Goal: Transaction & Acquisition: Purchase product/service

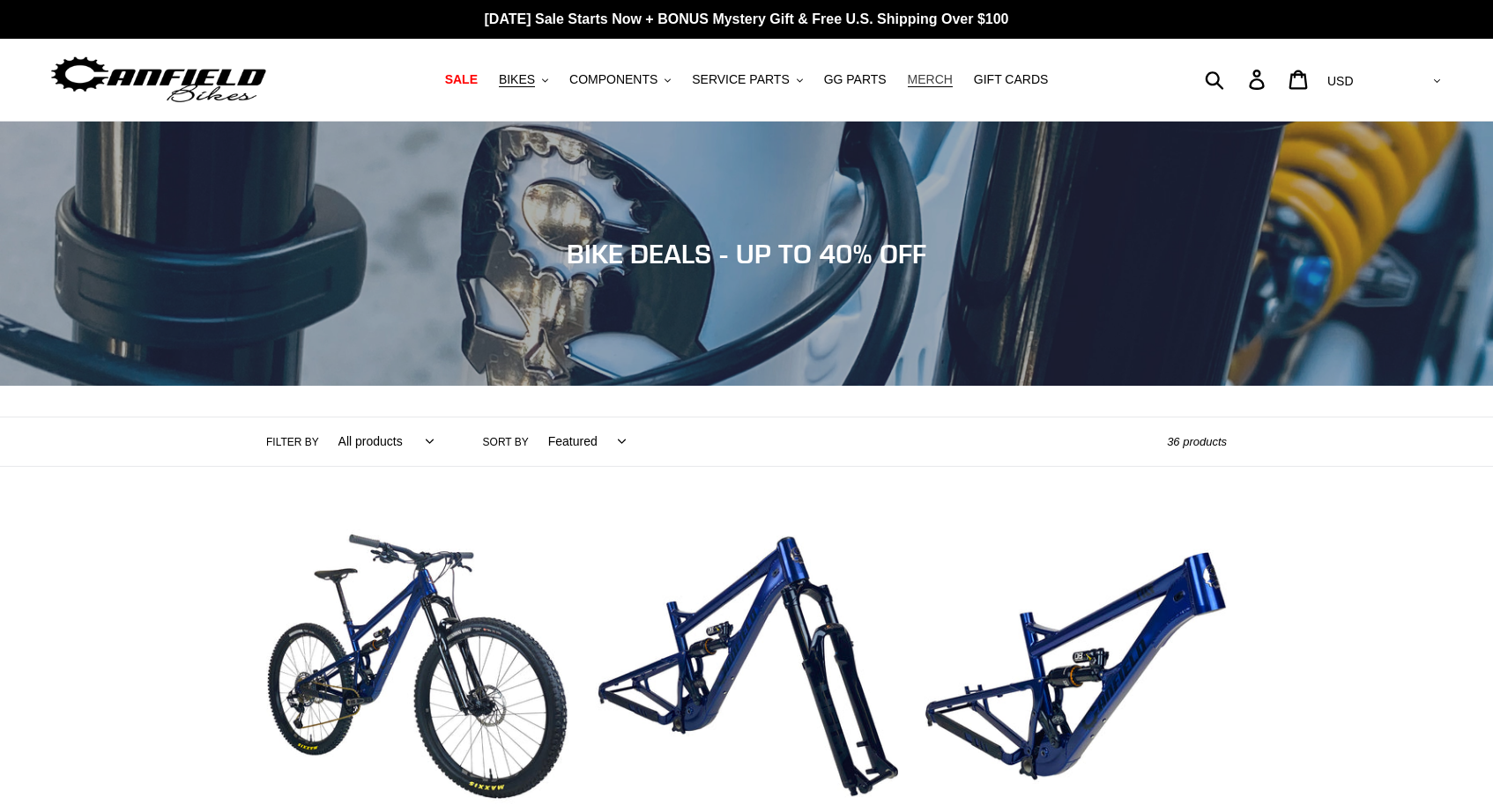
click at [930, 84] on span "MERCH" at bounding box center [929, 79] width 45 height 15
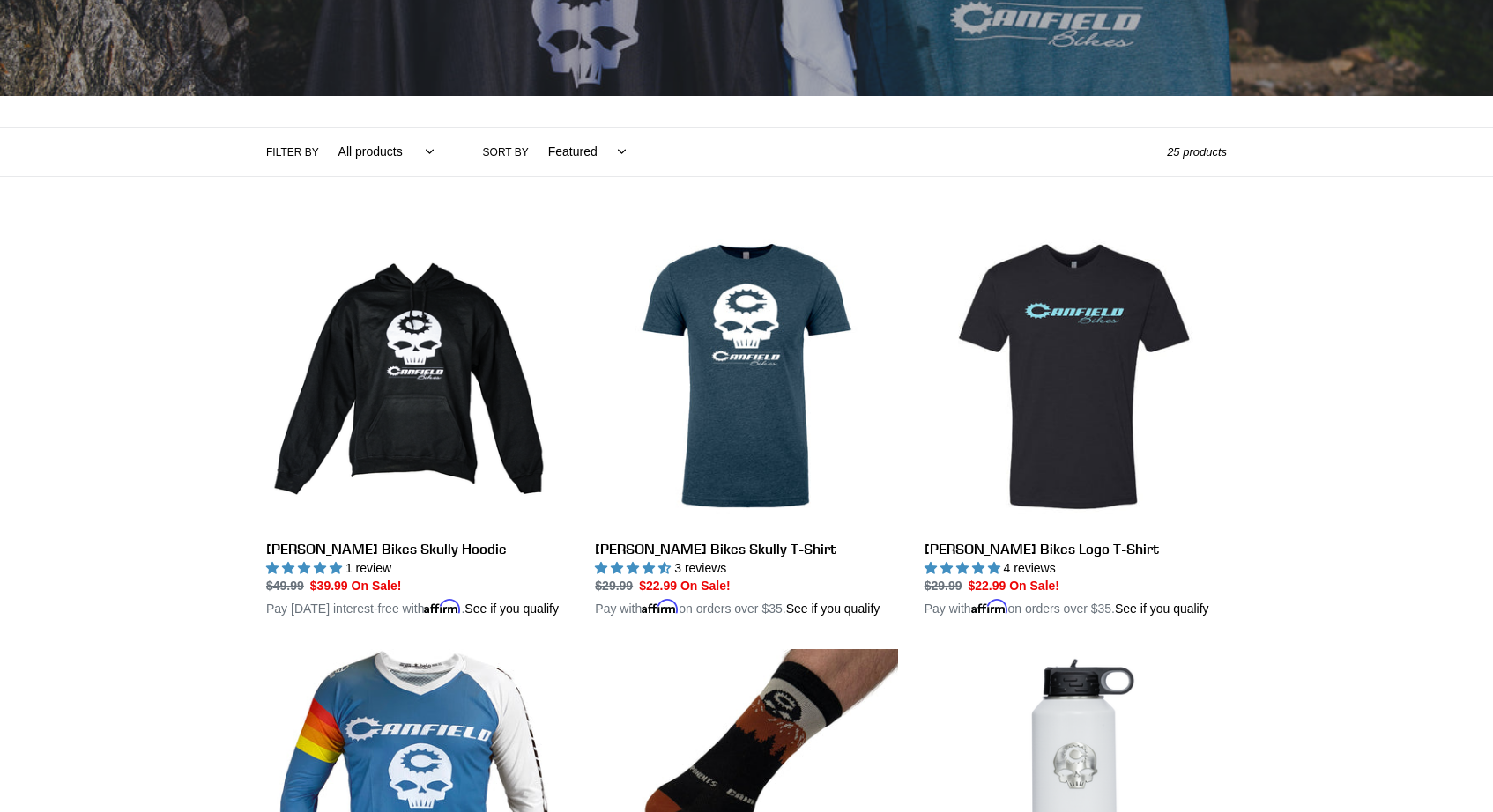
scroll to position [457, 0]
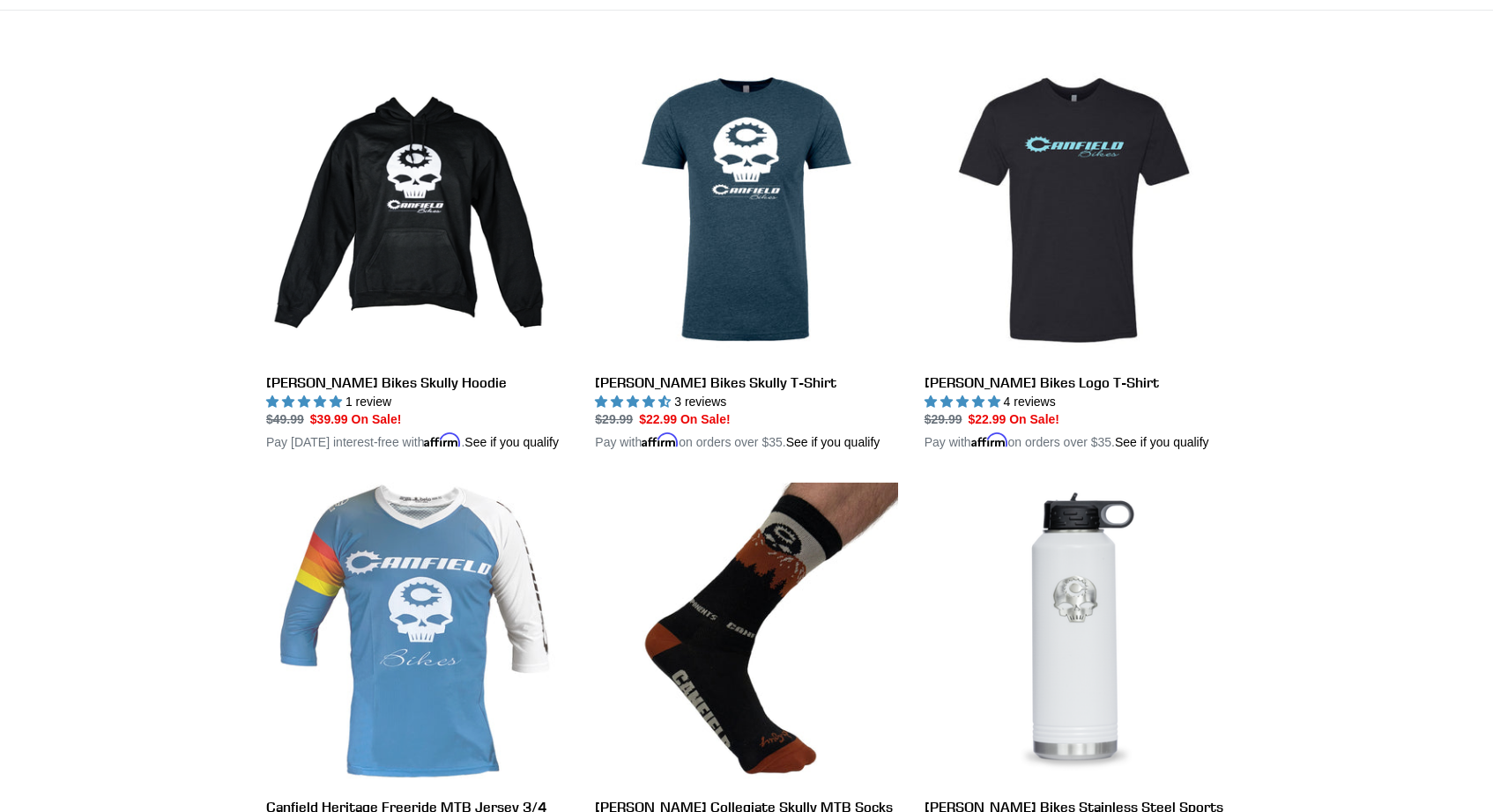
click at [453, 585] on link "Canfield Heritage Freeride MTB Jersey 3/4 Sleeve - Blue" at bounding box center [417, 699] width 302 height 431
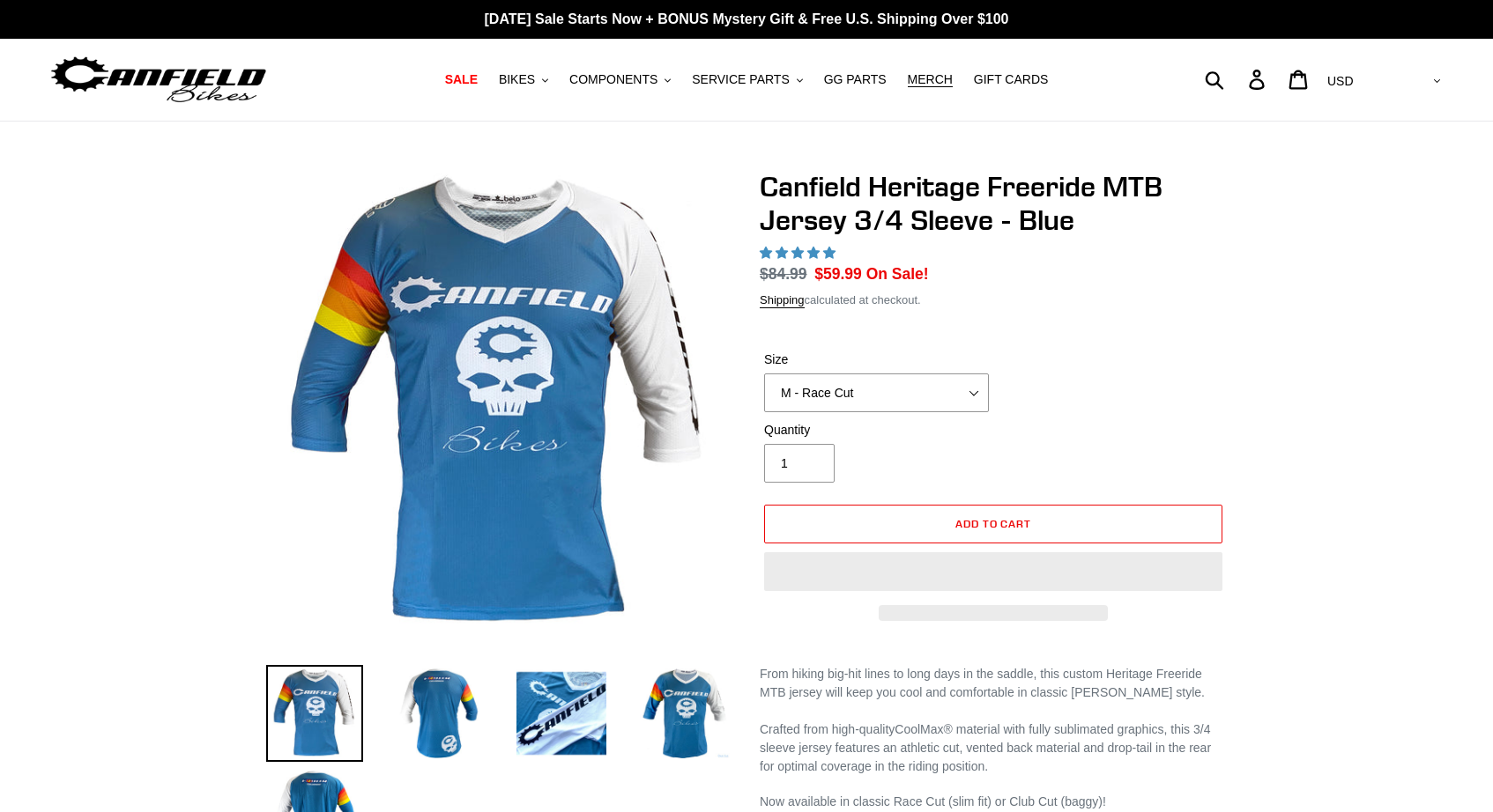
select select "highest-rating"
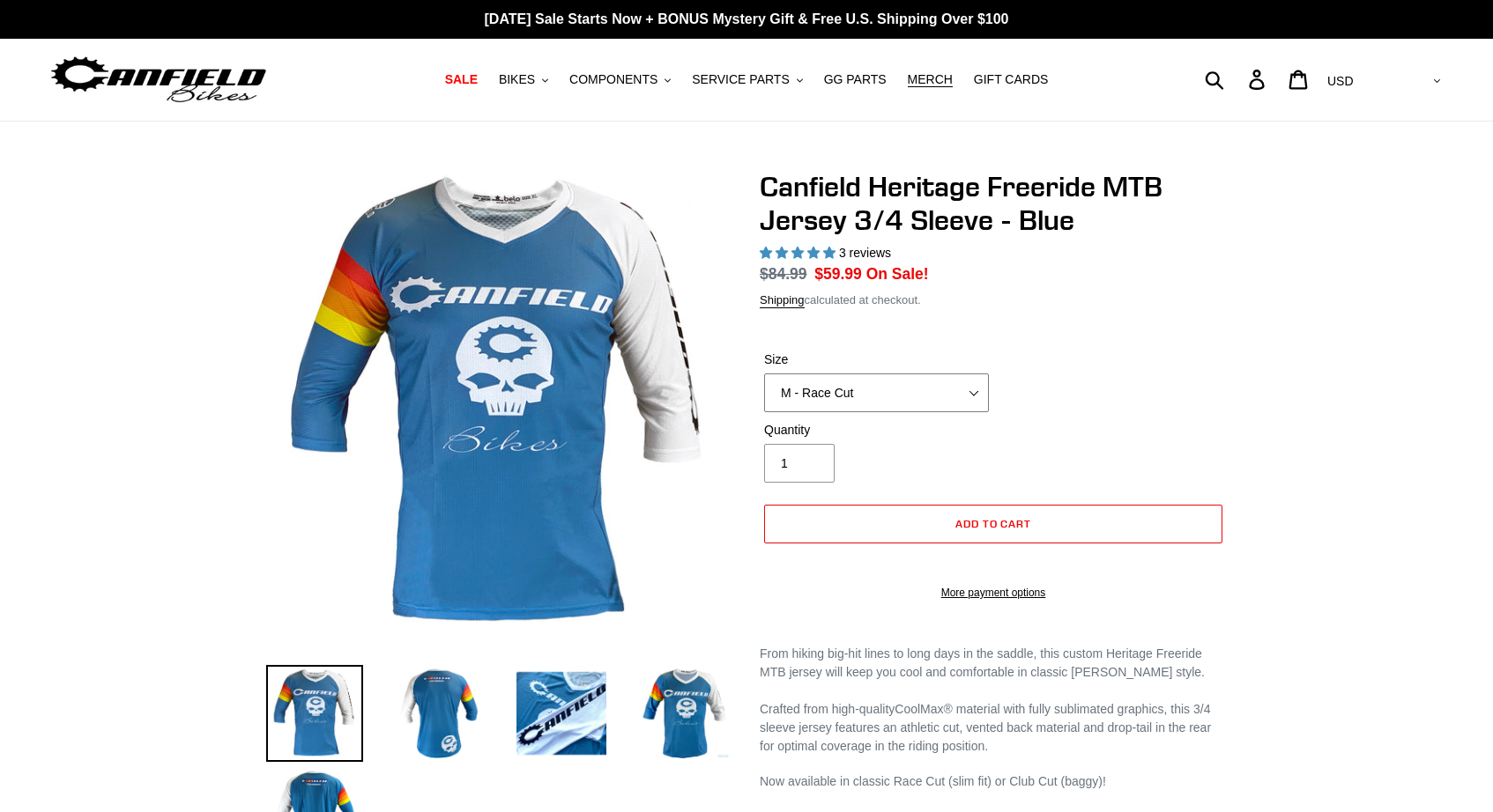
click at [957, 395] on select "S - Race Cut M - Race Cut L - Race Cut XL - Race Cut XXL - Race Cut S - Club Cu…" at bounding box center [876, 393] width 225 height 38
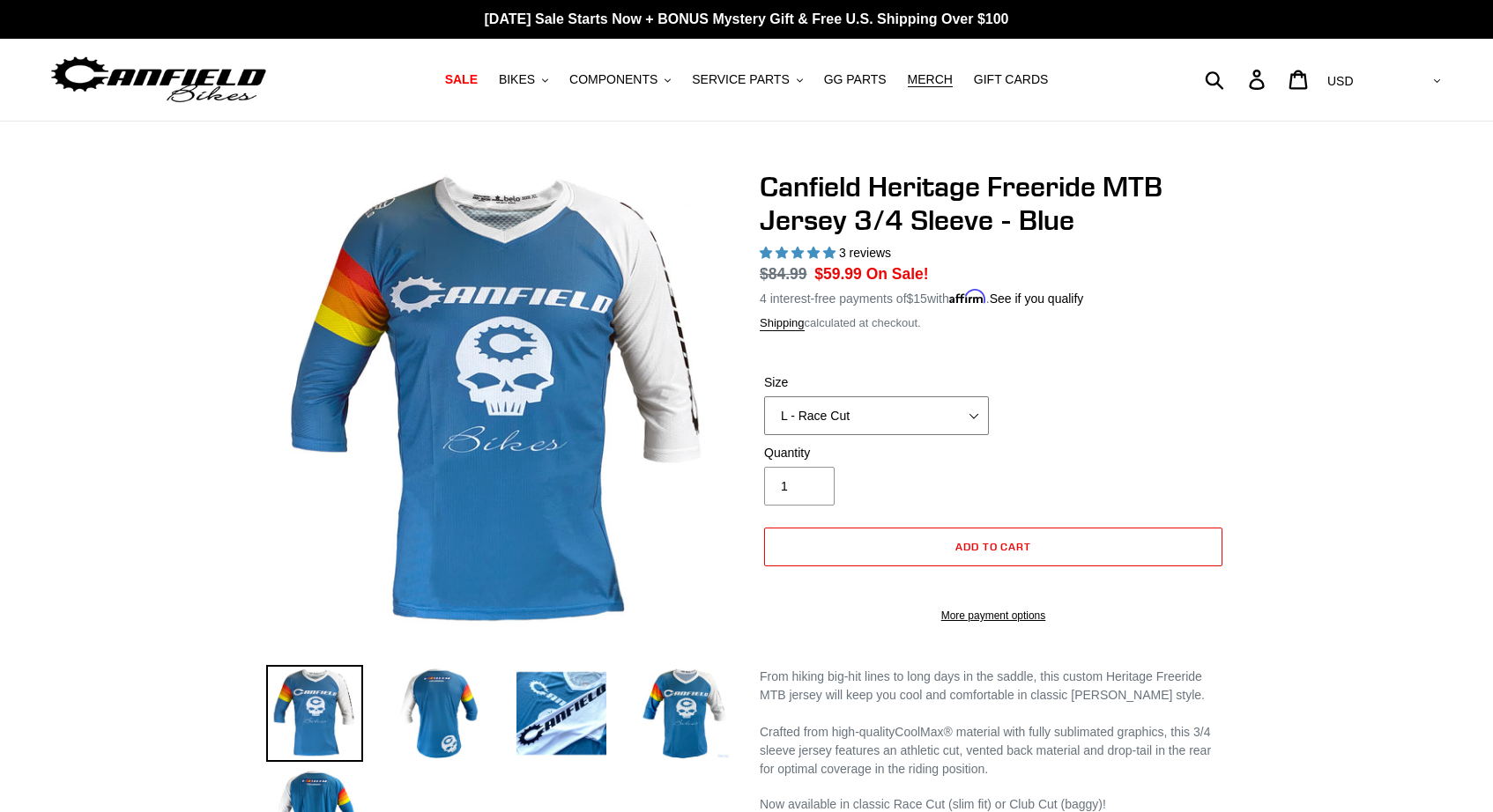
click at [764, 396] on select "S - Race Cut M - Race Cut L - Race Cut XL - Race Cut XXL - Race Cut S - Club Cu…" at bounding box center [876, 416] width 225 height 38
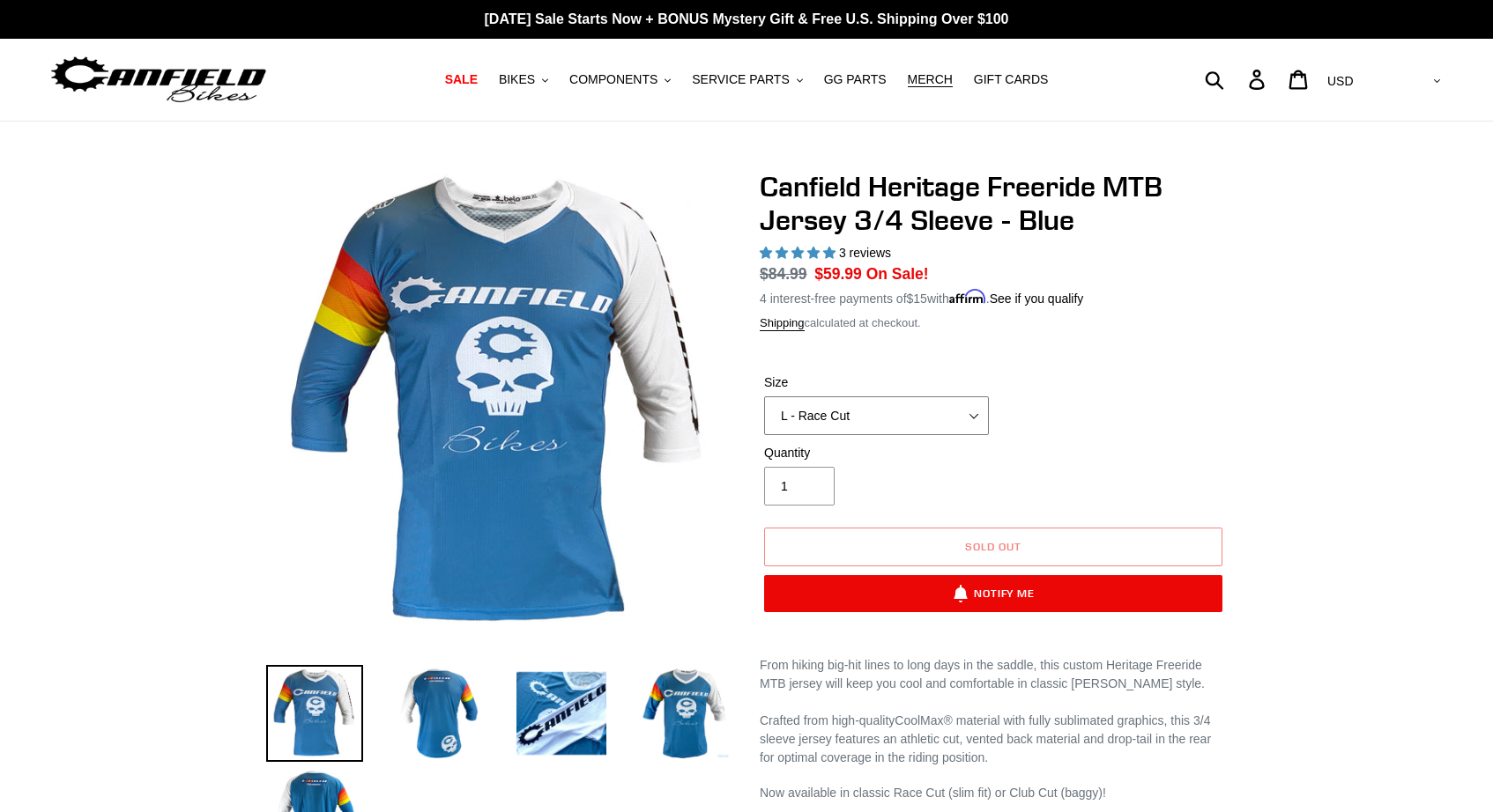
click at [973, 405] on select "S - Race Cut M - Race Cut L - Race Cut XL - Race Cut XXL - Race Cut S - Club Cu…" at bounding box center [876, 416] width 225 height 38
click at [764, 396] on select "S - Race Cut M - Race Cut L - Race Cut XL - Race Cut XXL - Race Cut S - Club Cu…" at bounding box center [876, 416] width 225 height 38
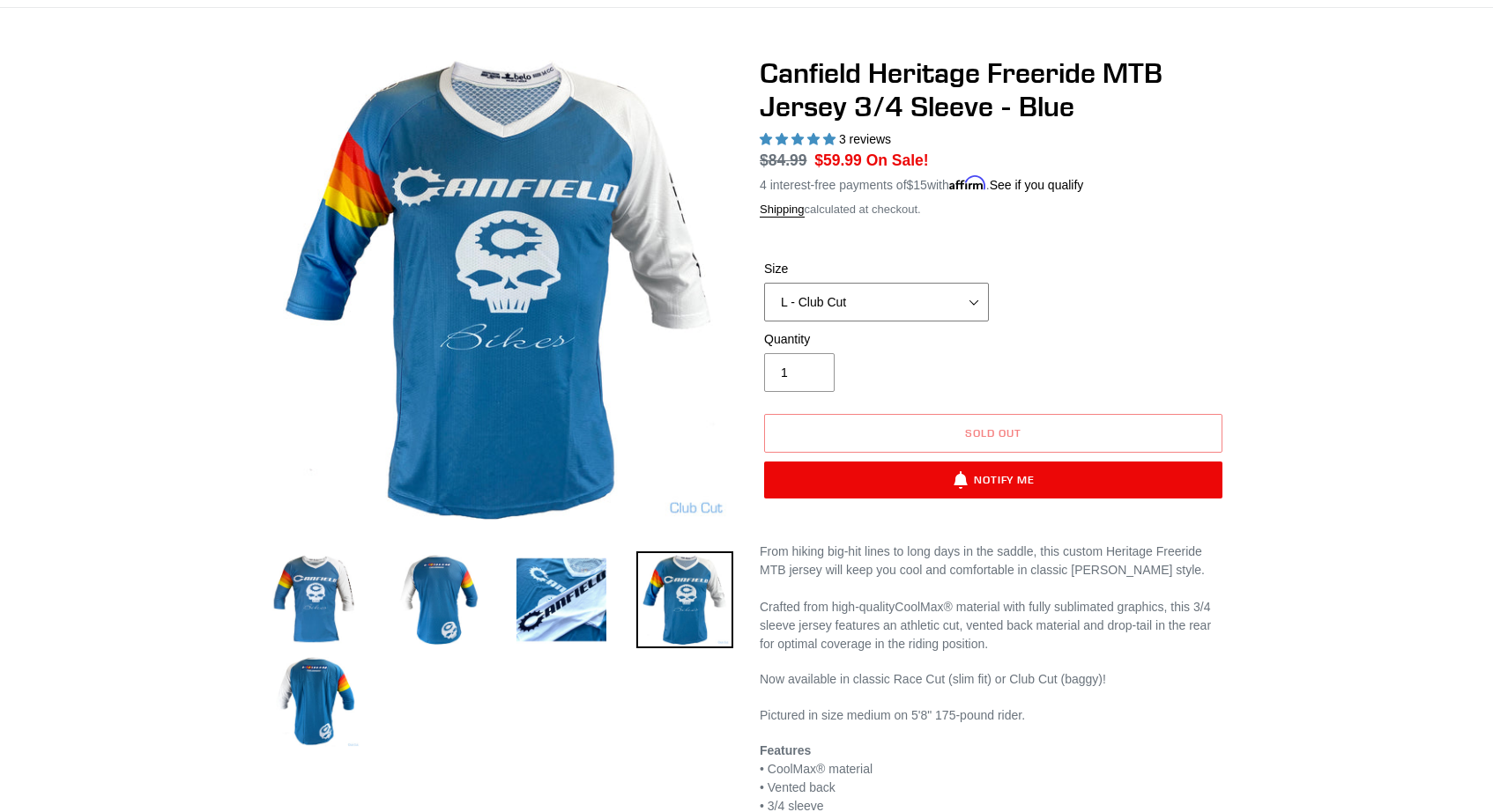
scroll to position [112, 0]
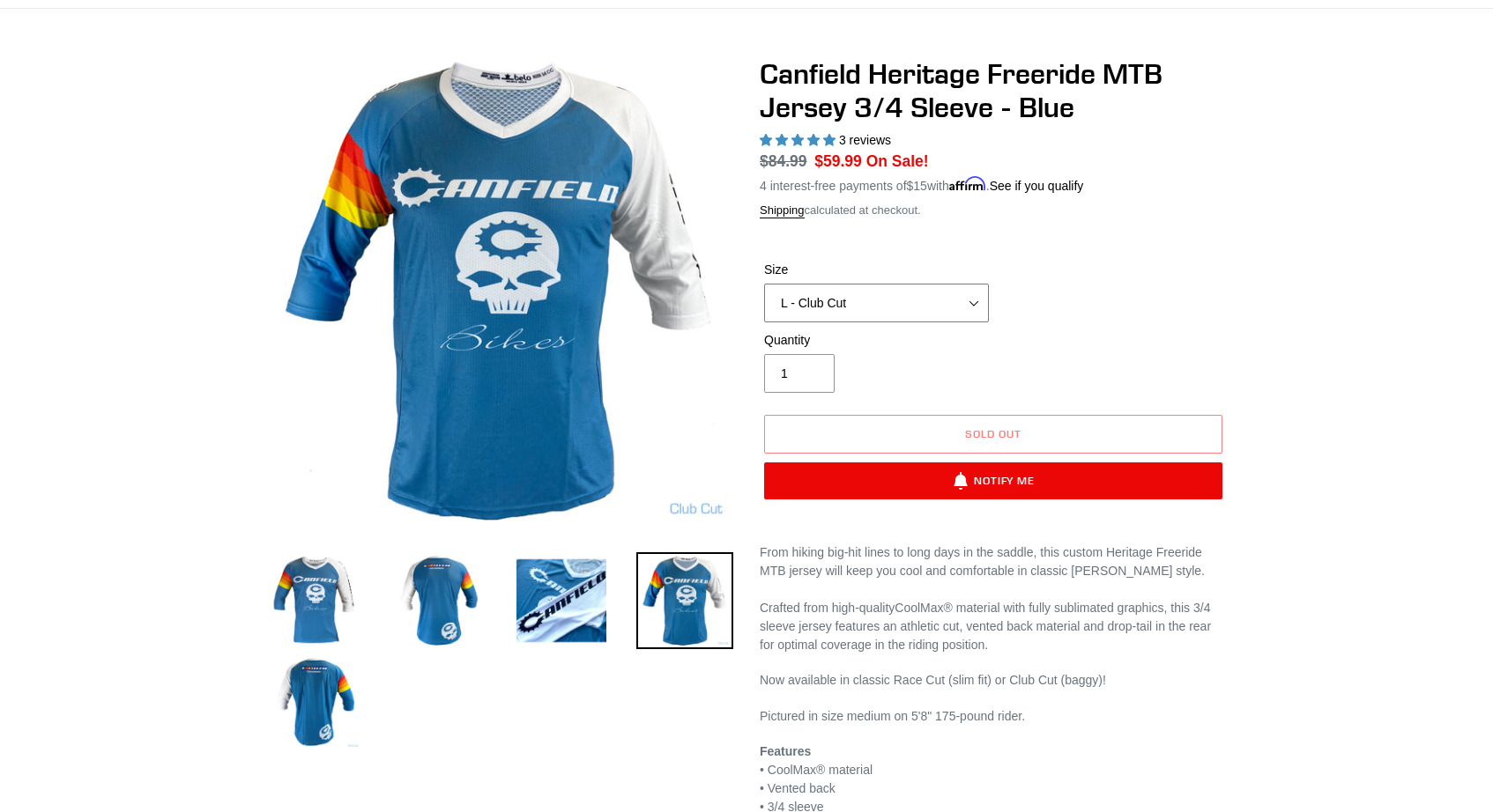
click at [982, 305] on select "S - Race Cut M - Race Cut L - Race Cut XL - Race Cut XXL - Race Cut S - Club Cu…" at bounding box center [876, 303] width 225 height 38
click at [764, 284] on select "S - Race Cut M - Race Cut L - Race Cut XL - Race Cut XXL - Race Cut S - Club Cu…" at bounding box center [876, 303] width 225 height 38
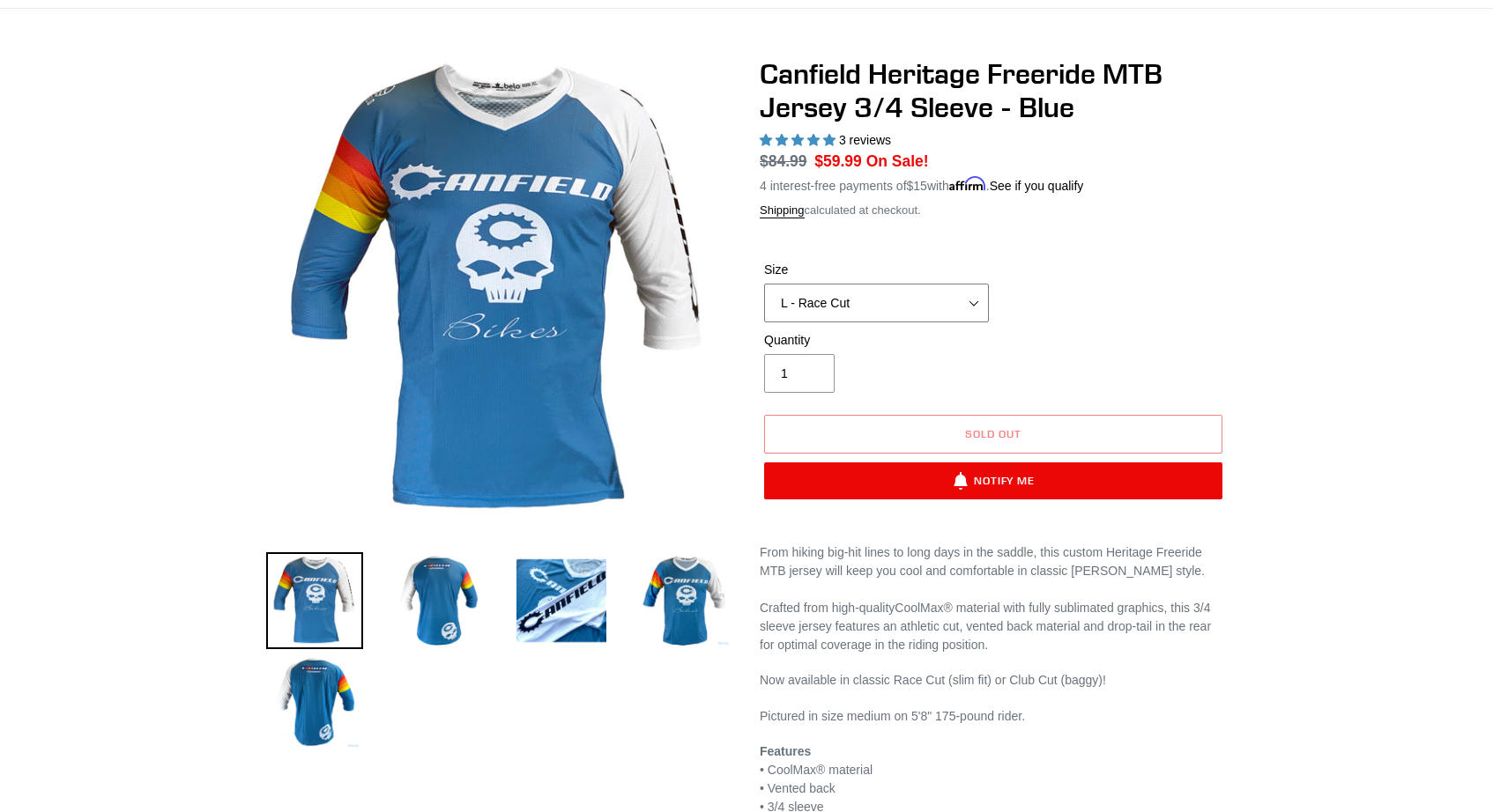
click at [957, 298] on select "S - Race Cut M - Race Cut L - Race Cut XL - Race Cut XXL - Race Cut S - Club Cu…" at bounding box center [876, 303] width 225 height 38
select select "L - Club Cut"
click at [764, 284] on select "S - Race Cut M - Race Cut L - Race Cut XL - Race Cut XXL - Race Cut S - Club Cu…" at bounding box center [876, 303] width 225 height 38
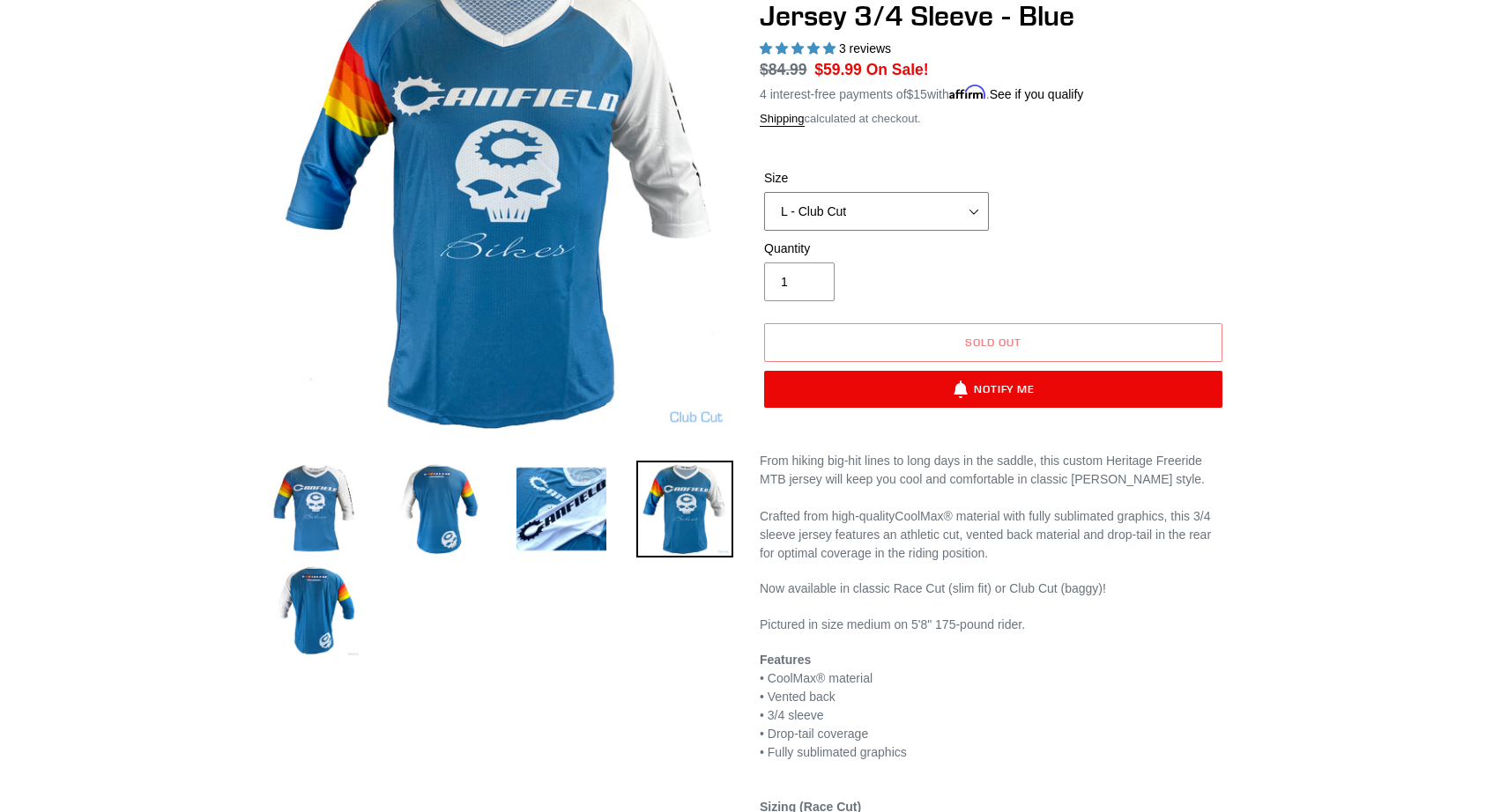
scroll to position [266, 0]
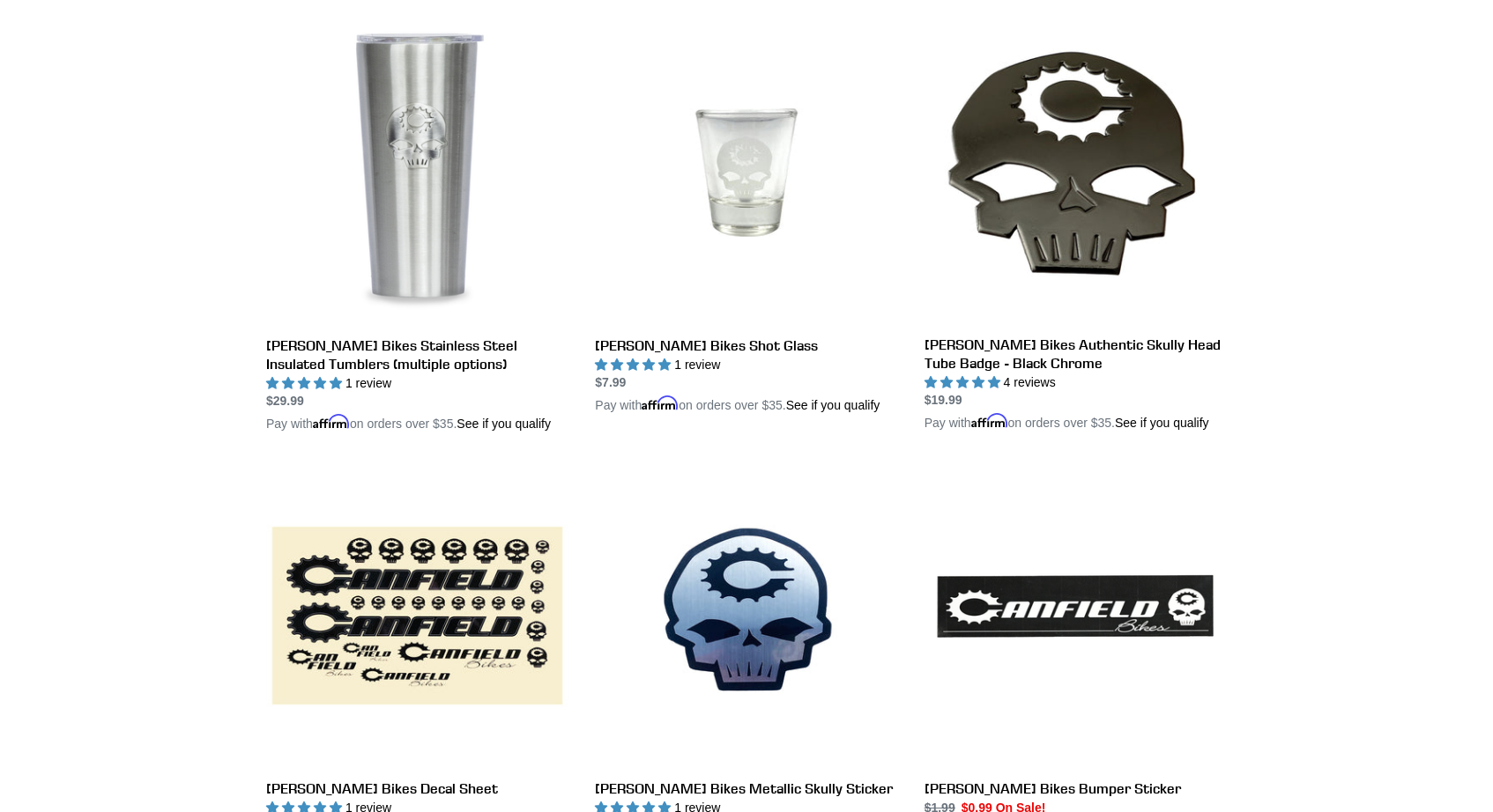
scroll to position [1383, 0]
